Goal: Task Accomplishment & Management: Manage account settings

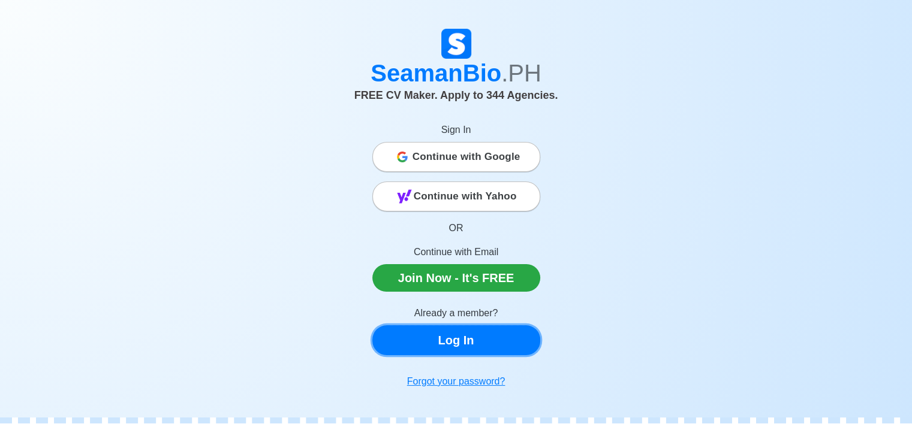
click at [457, 347] on link "Log In" at bounding box center [456, 340] width 168 height 30
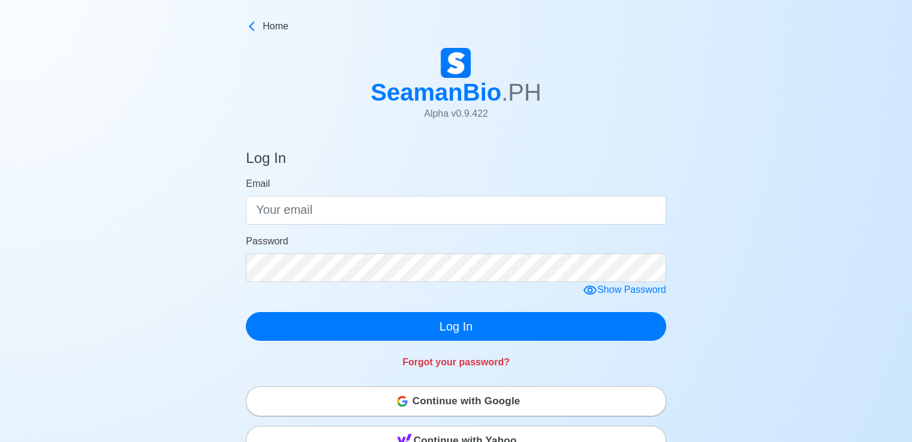
click at [443, 408] on span "Continue with Google" at bounding box center [466, 402] width 108 height 24
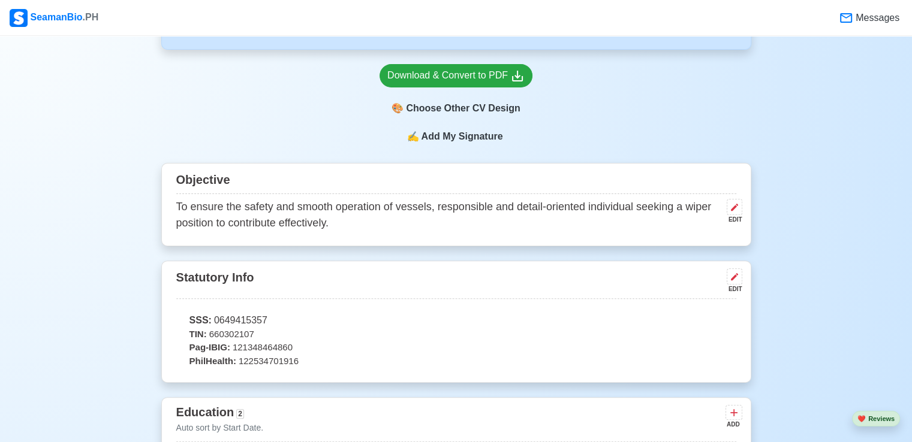
scroll to position [180, 0]
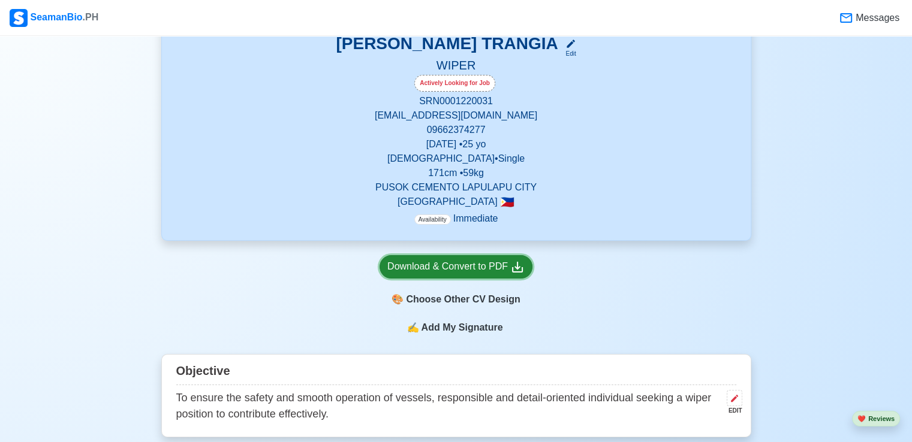
click at [513, 269] on icon at bounding box center [517, 267] width 14 height 14
